Goal: Information Seeking & Learning: Learn about a topic

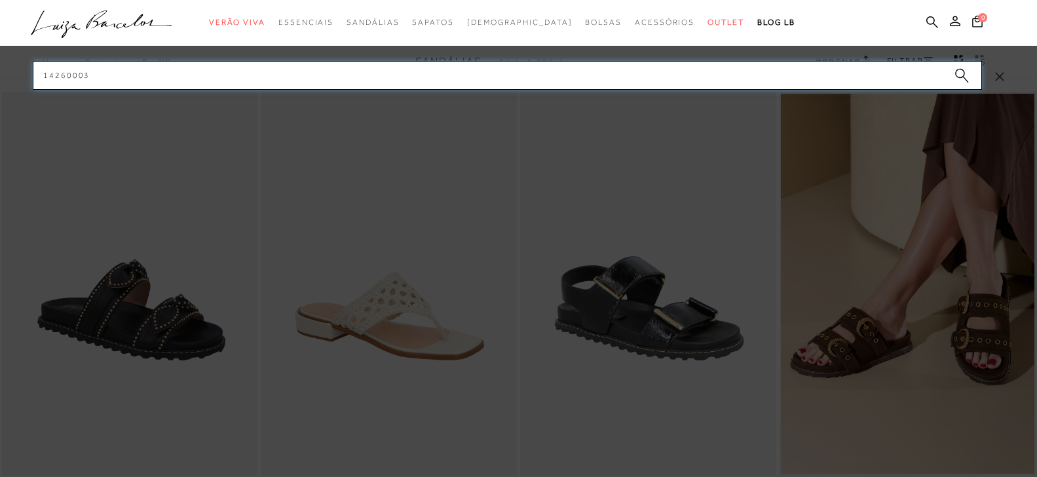
drag, startPoint x: 166, startPoint y: 43, endPoint x: 48, endPoint y: 58, distance: 119.5
click at [33, 61] on input "14260003" at bounding box center [507, 75] width 949 height 29
paste input "3180040"
click at [126, 64] on input "13180040" at bounding box center [507, 75] width 949 height 29
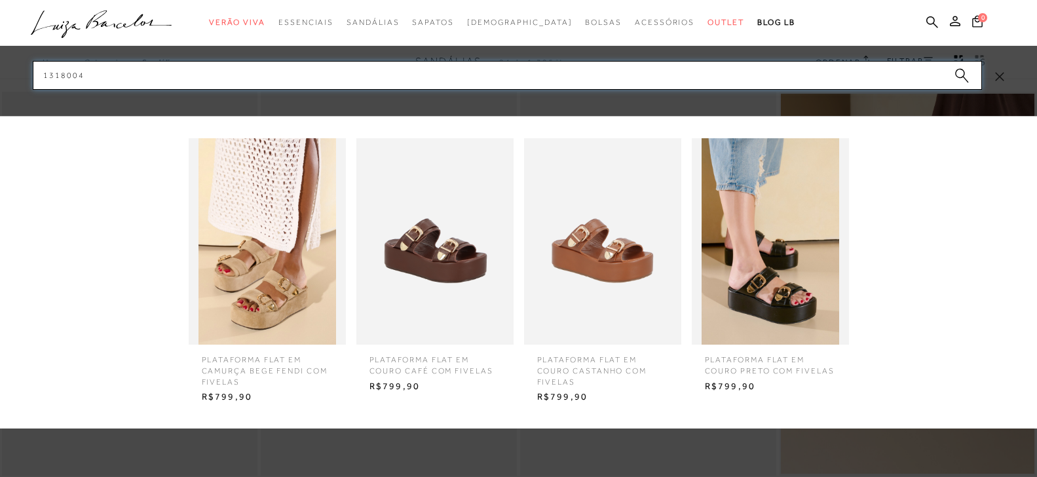
type input "1318004"
click at [276, 361] on span "PLATAFORMA FLAT EM CAMURÇA BEGE FENDI COM FIVELAS" at bounding box center [267, 366] width 151 height 43
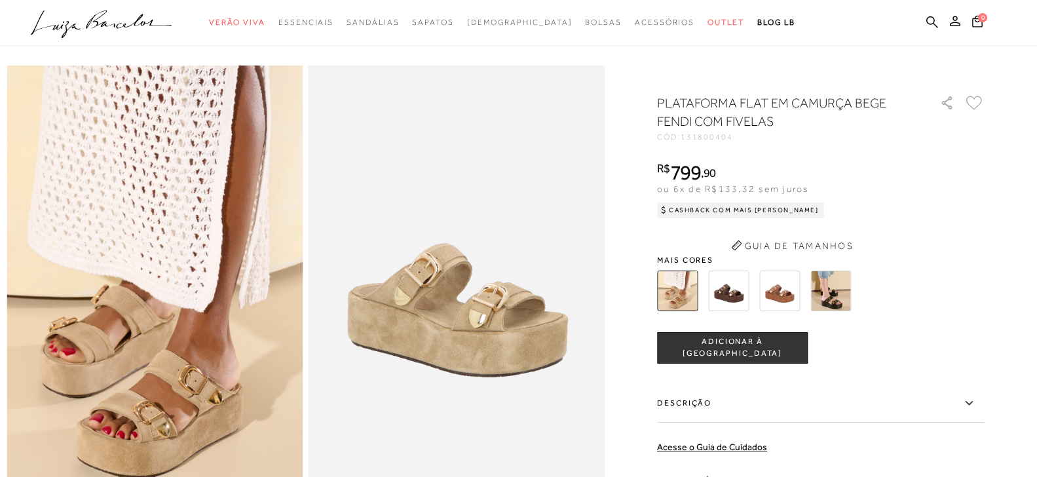
scroll to position [762, 0]
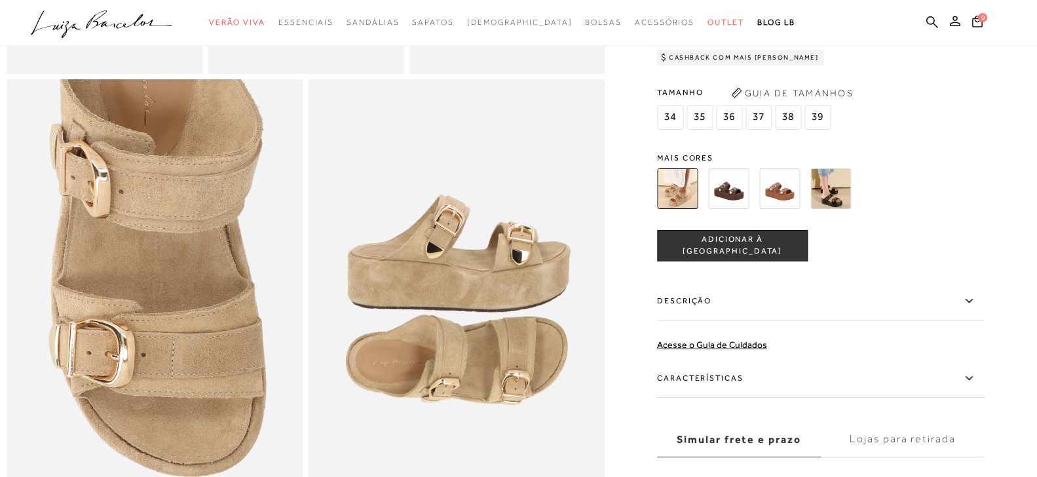
radio input "true"
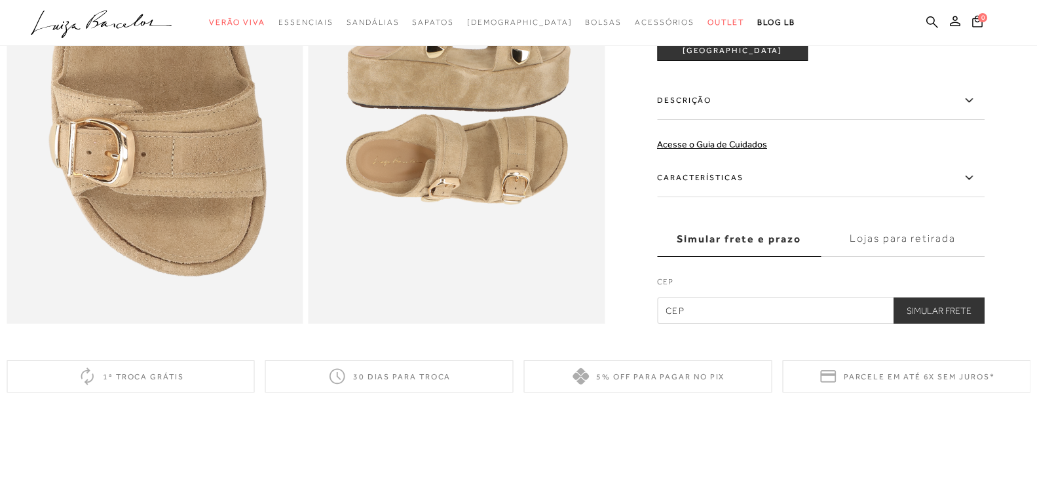
click at [731, 197] on label "Características" at bounding box center [821, 178] width 328 height 38
click at [0, 0] on input "Características" at bounding box center [0, 0] width 0 height 0
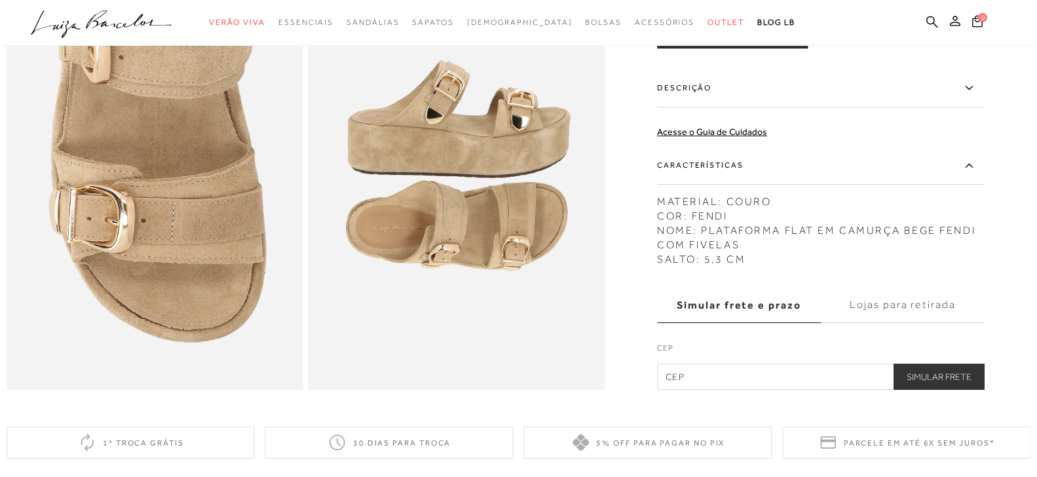
scroll to position [896, 0]
click at [690, 108] on label "Descrição" at bounding box center [821, 89] width 328 height 38
click at [0, 0] on input "Descrição" at bounding box center [0, 0] width 0 height 0
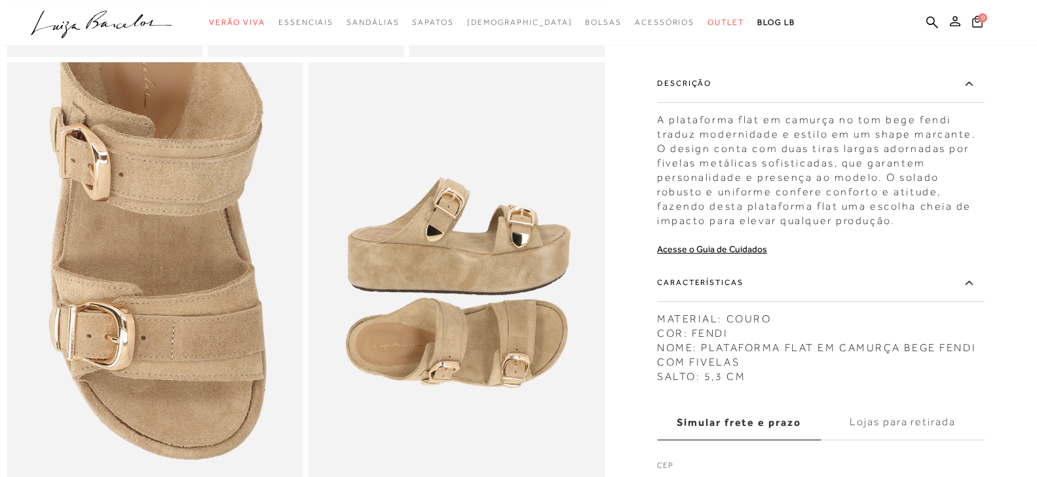
scroll to position [762, 0]
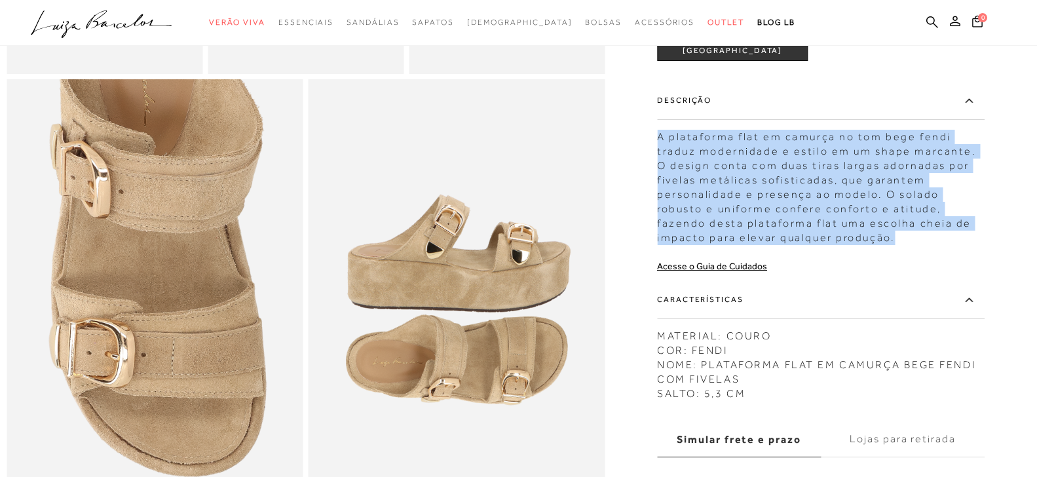
drag, startPoint x: 664, startPoint y: 159, endPoint x: 897, endPoint y: 259, distance: 253.2
click at [897, 245] on div "A plataforma flat em camurça no tom bege fendi traduz modernidade e estilo em u…" at bounding box center [821, 184] width 328 height 122
copy div "A plataforma flat em camurça no tom bege fendi traduz modernidade e estilo em u…"
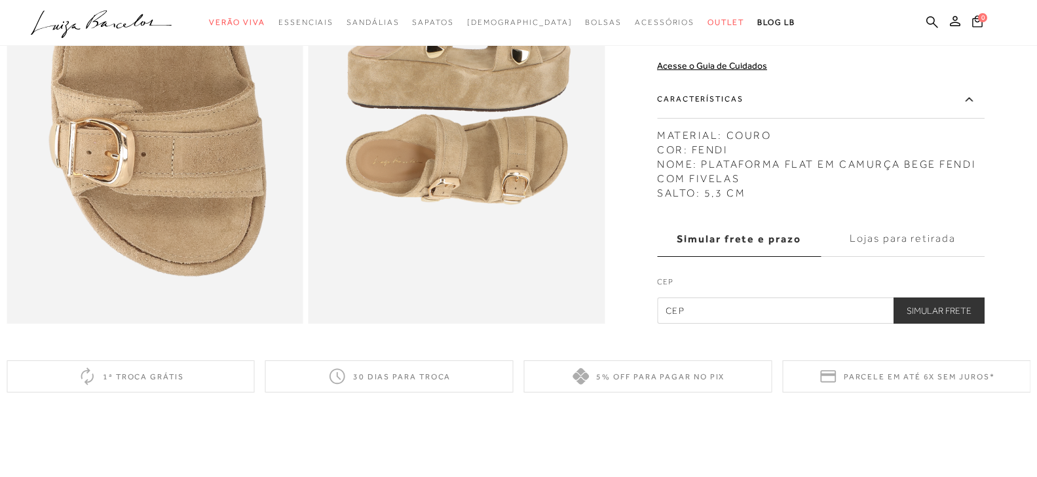
scroll to position [629, 0]
